Goal: Check status

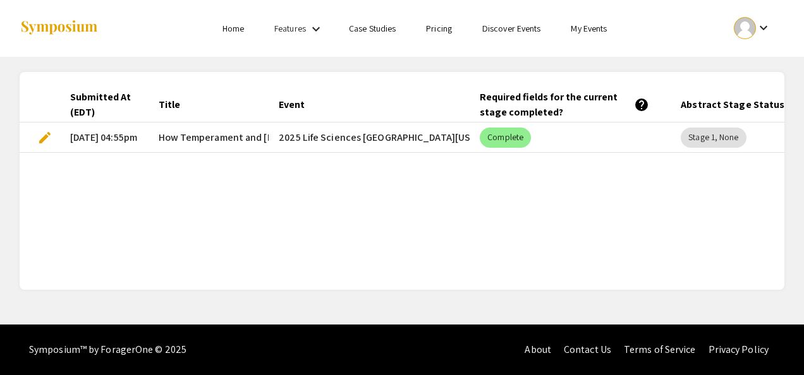
drag, startPoint x: 428, startPoint y: 250, endPoint x: 540, endPoint y: 260, distance: 112.3
click at [541, 260] on div "Submitted At (EDT) Title Event Required fields for the current stage completed?…" at bounding box center [402, 181] width 765 height 188
drag, startPoint x: 540, startPoint y: 260, endPoint x: 530, endPoint y: 265, distance: 11.9
click at [530, 265] on div "Submitted At (EDT) Title Event Required fields for the current stage completed?…" at bounding box center [402, 181] width 765 height 188
click at [439, 246] on div "Submitted At (EDT) Title Event Required fields for the current stage completed?…" at bounding box center [402, 181] width 765 height 188
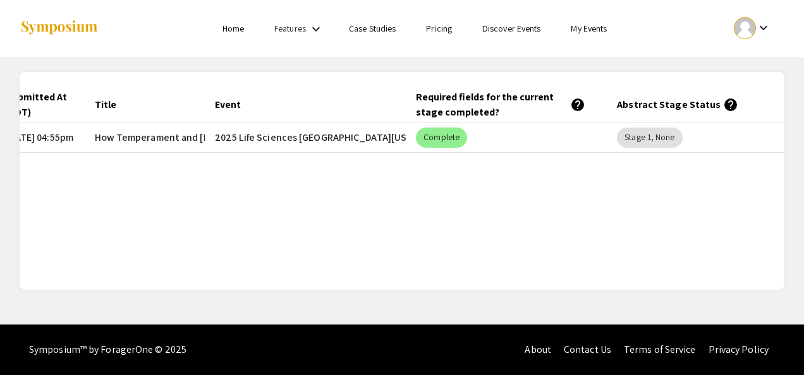
scroll to position [0, 87]
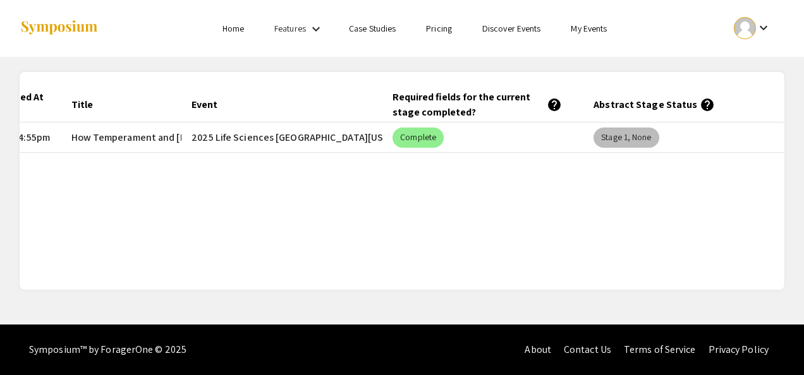
click at [637, 143] on mat-chip "Stage 1, None" at bounding box center [625, 138] width 65 height 20
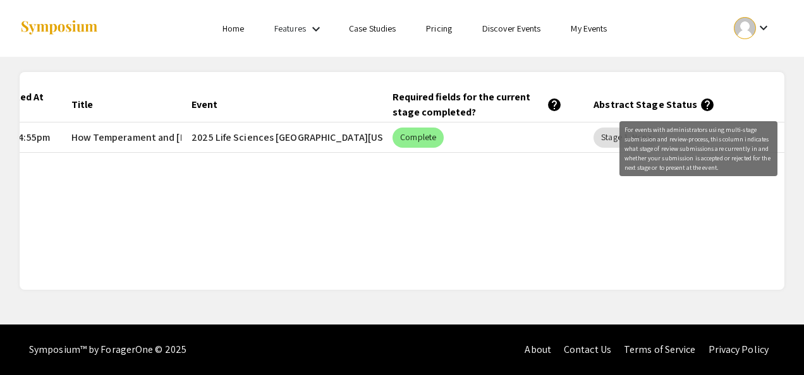
click at [702, 106] on mat-icon "help" at bounding box center [707, 104] width 15 height 15
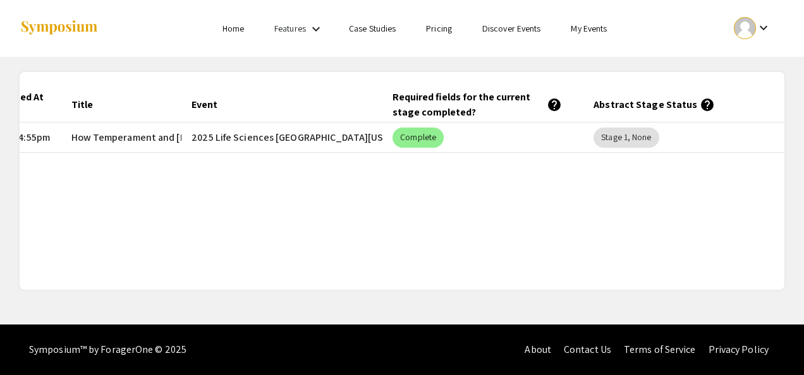
scroll to position [0, 0]
